Goal: Transaction & Acquisition: Purchase product/service

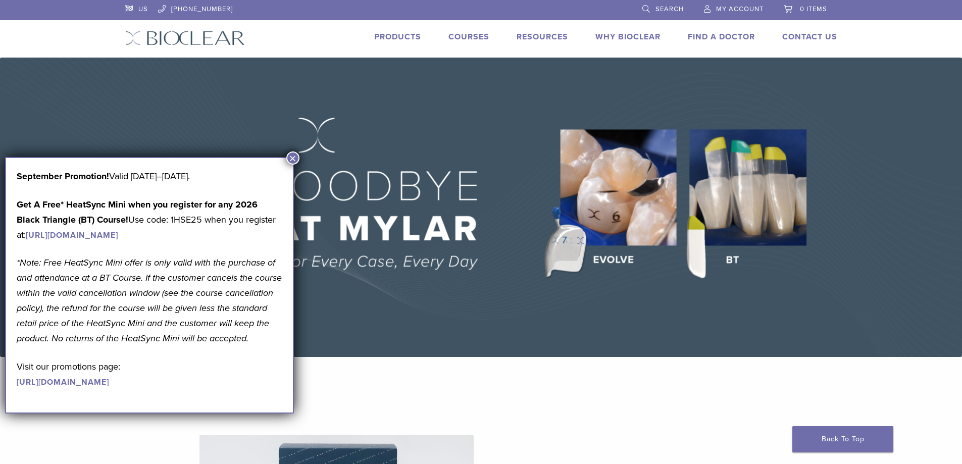
click at [528, 257] on img at bounding box center [481, 207] width 962 height 299
click at [296, 153] on button "×" at bounding box center [292, 157] width 13 height 13
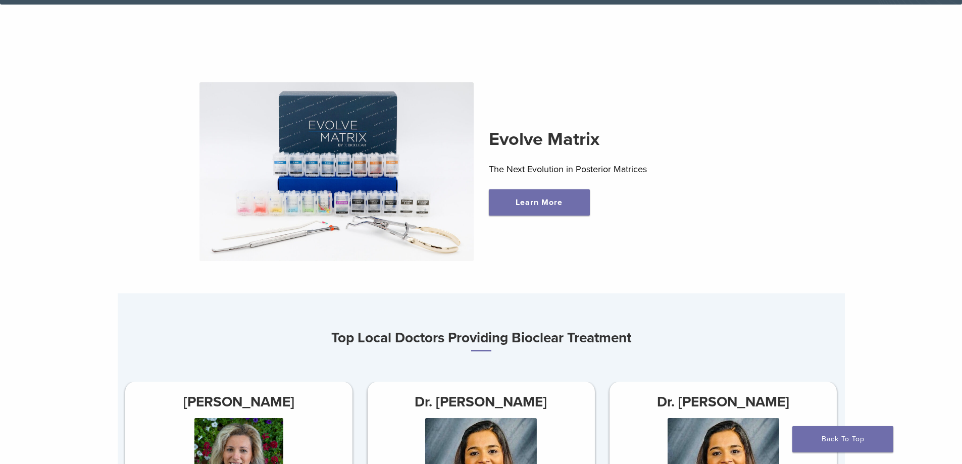
scroll to position [353, 0]
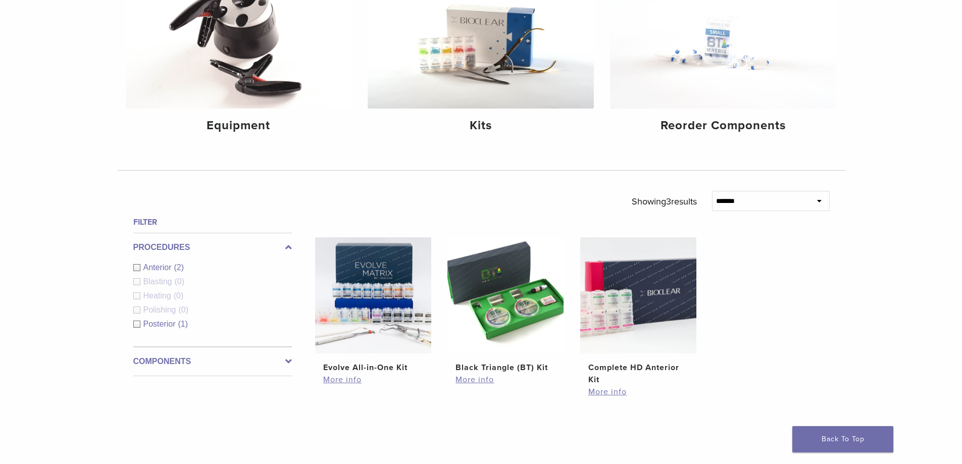
scroll to position [353, 0]
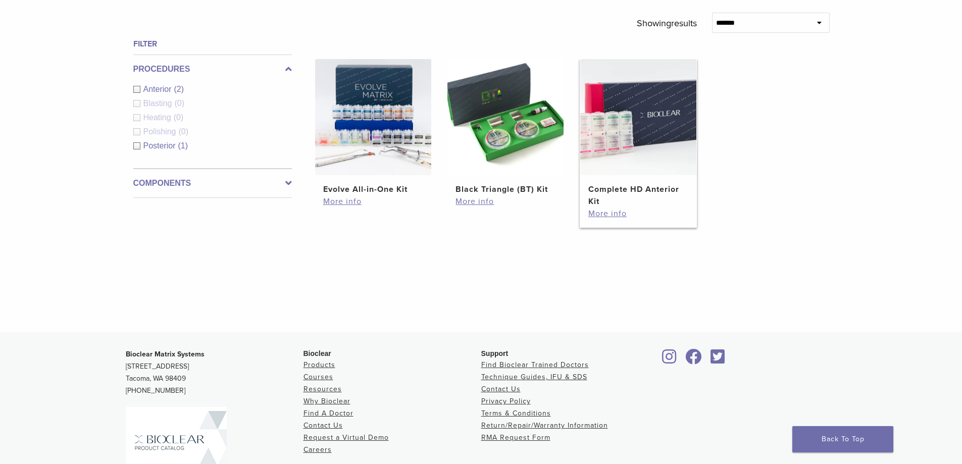
click at [604, 136] on img at bounding box center [638, 117] width 116 height 116
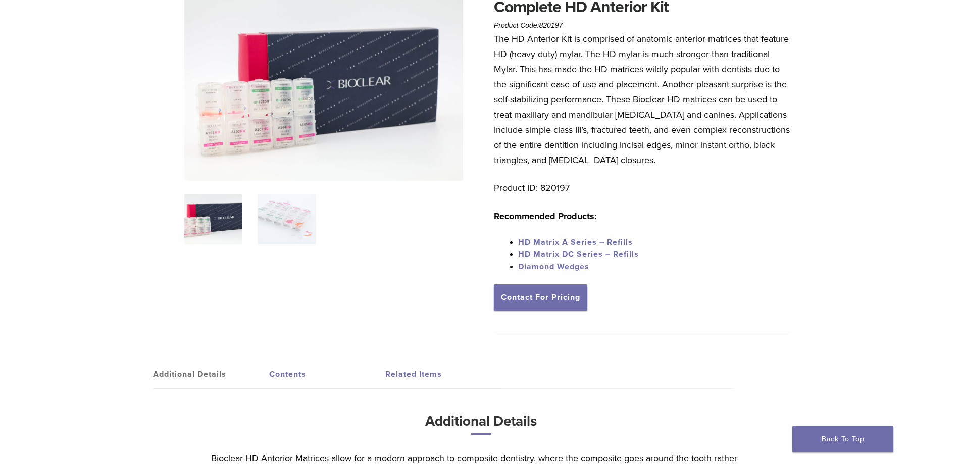
scroll to position [151, 0]
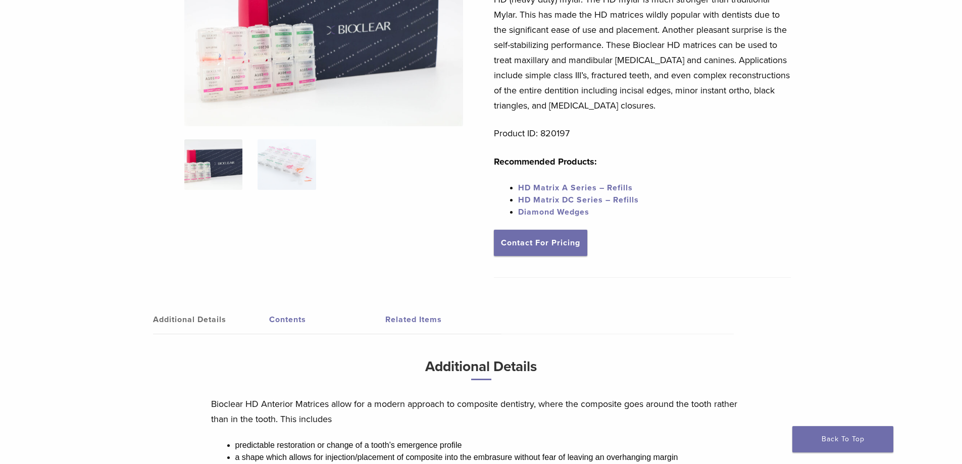
click at [616, 182] on li "HD Matrix A Series – Refills" at bounding box center [654, 188] width 273 height 12
click at [586, 185] on link "HD Matrix A Series – Refills" at bounding box center [575, 188] width 115 height 10
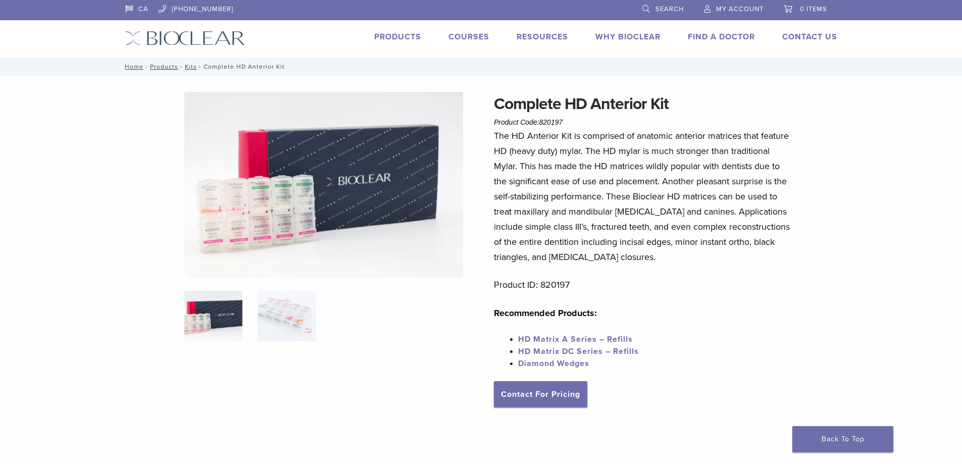
click at [243, 311] on ol at bounding box center [324, 323] width 294 height 64
click at [288, 302] on img at bounding box center [287, 316] width 58 height 50
